Goal: Task Accomplishment & Management: Complete application form

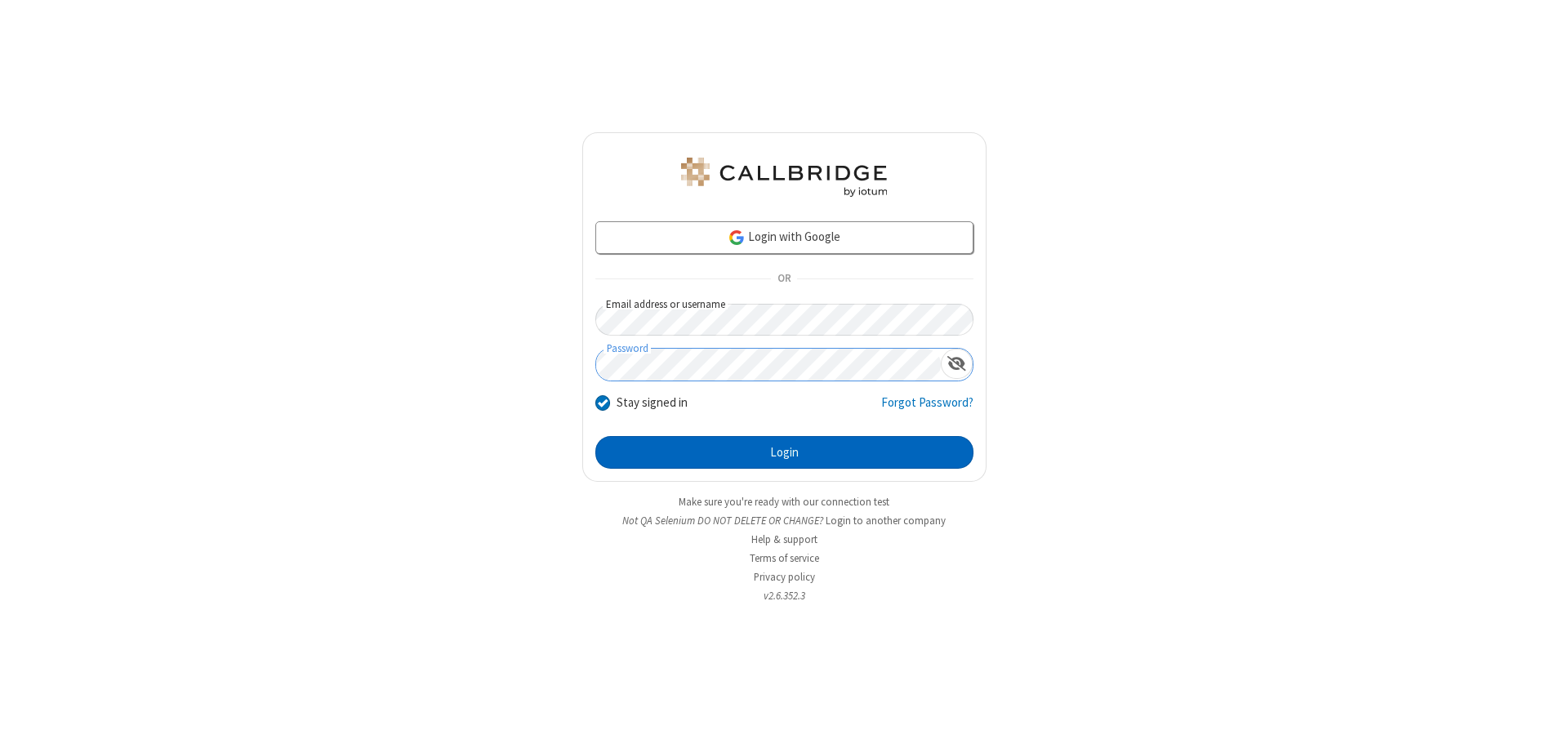
click at [784, 452] on button "Login" at bounding box center [784, 452] width 378 height 33
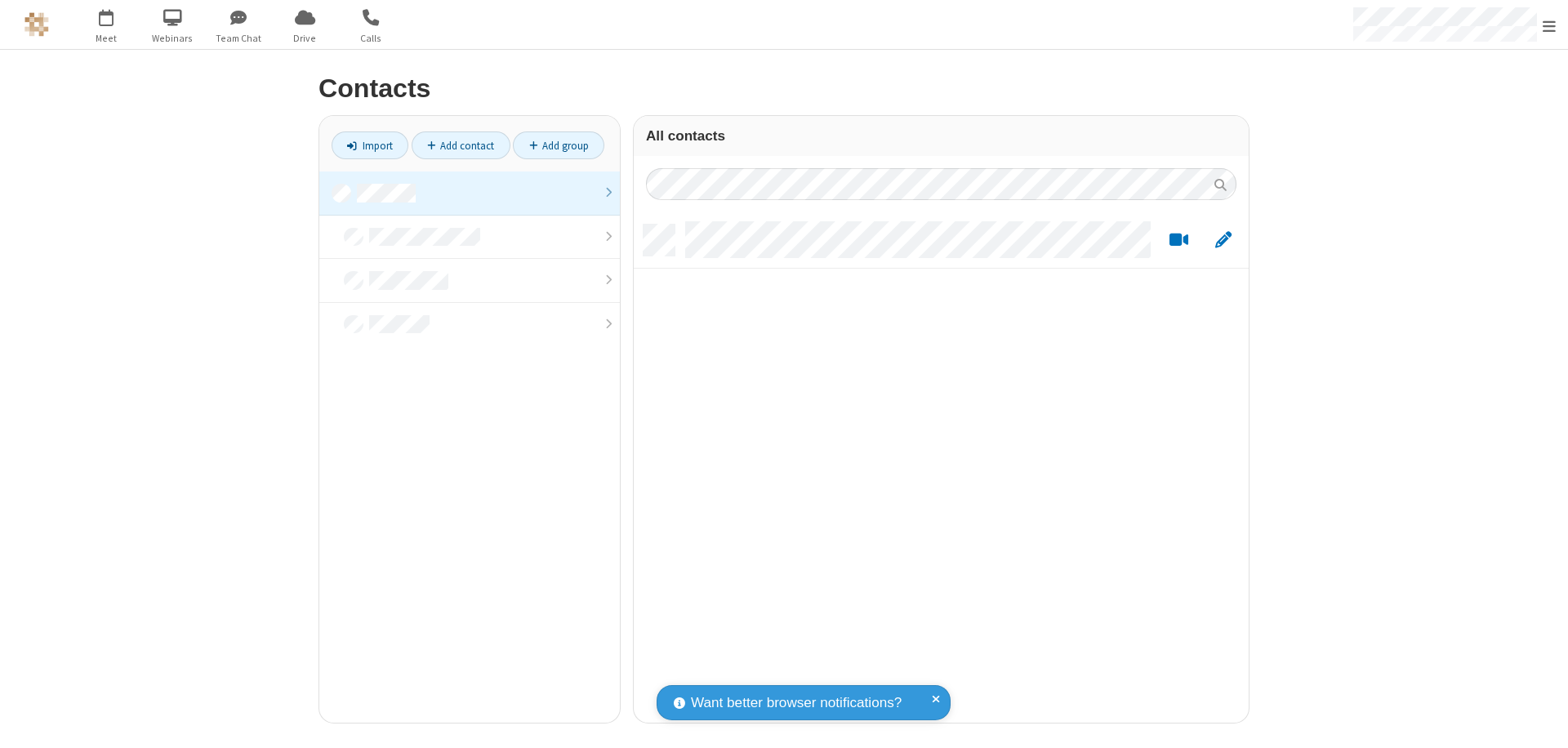
scroll to position [498, 603]
click at [470, 193] on link at bounding box center [469, 193] width 300 height 44
click at [461, 145] on link "Add contact" at bounding box center [461, 145] width 99 height 28
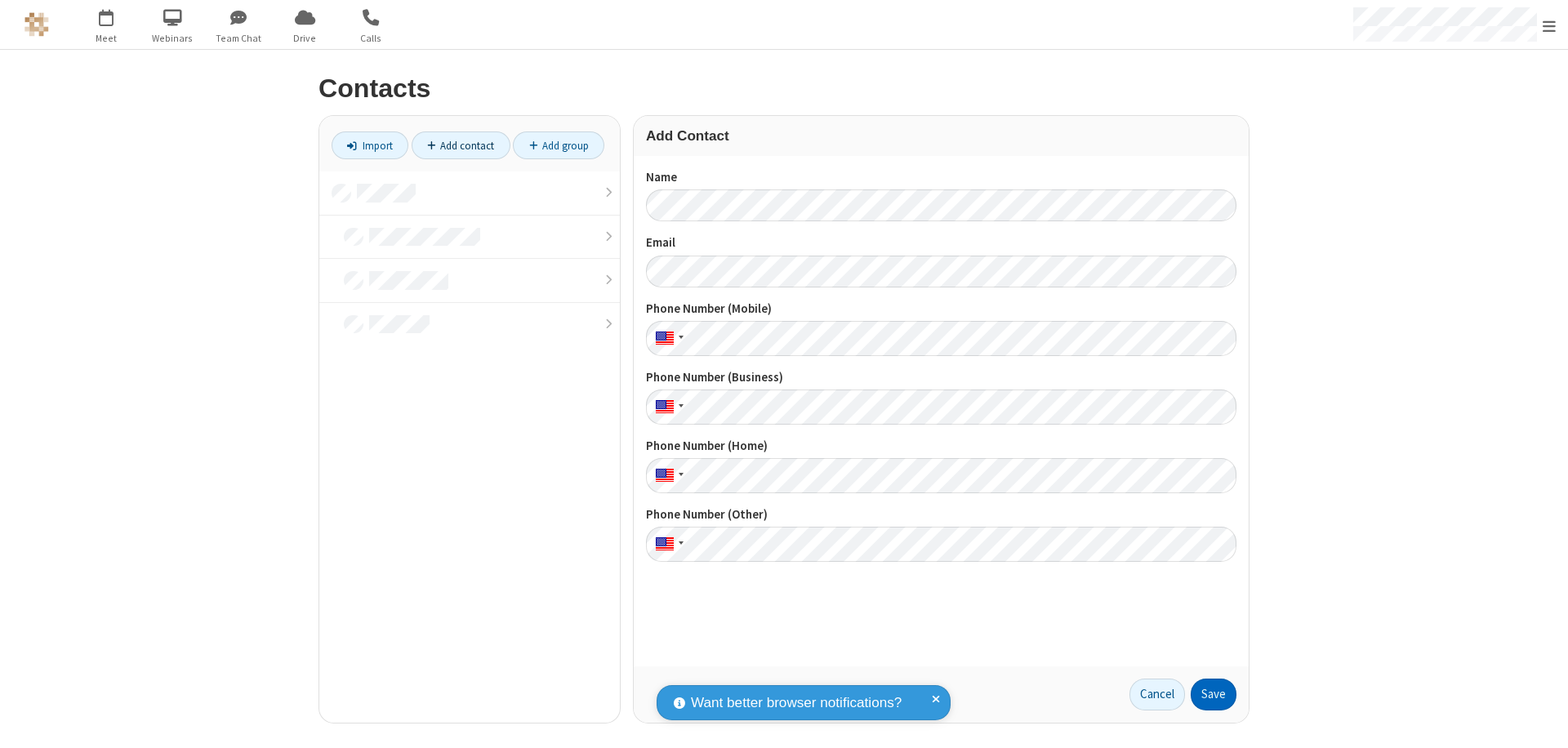
click at [1213, 694] on button "Save" at bounding box center [1213, 695] width 46 height 33
